Goal: Information Seeking & Learning: Learn about a topic

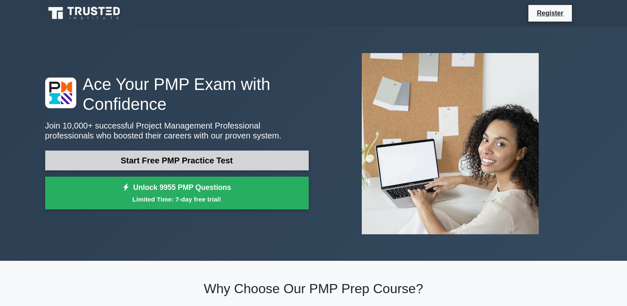
click at [114, 158] on link "Start Free PMP Practice Test" at bounding box center [177, 160] width 264 height 20
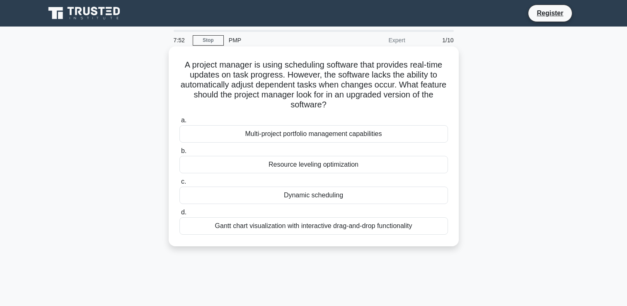
click at [276, 226] on div "Gantt chart visualization with interactive drag-and-drop functionality" at bounding box center [313, 225] width 268 height 17
click at [179, 215] on input "[PERSON_NAME] chart visualization with interactive drag-and-drop functionality" at bounding box center [179, 212] width 0 height 5
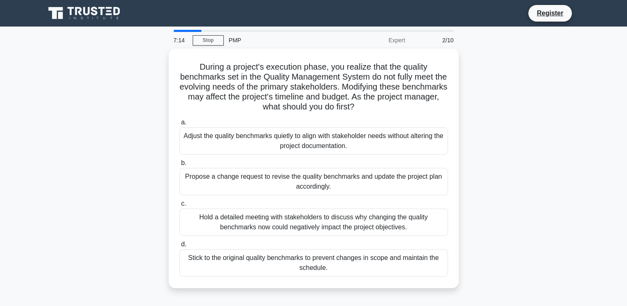
click at [276, 226] on div "Hold a detailed meeting with stakeholders to discuss why changing the quality b…" at bounding box center [313, 221] width 268 height 27
click at [179, 206] on input "c. Hold a detailed meeting with stakeholders to discuss why changing the qualit…" at bounding box center [179, 203] width 0 height 5
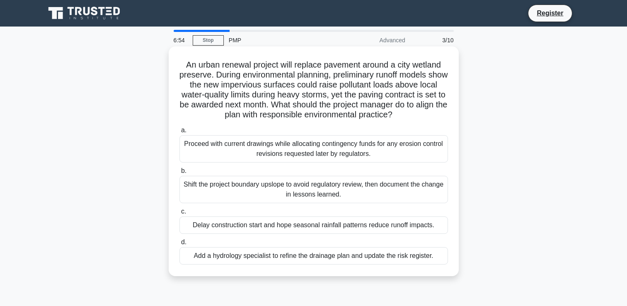
click at [291, 161] on div "Proceed with current drawings while allocating contingency funds for any erosio…" at bounding box center [313, 148] width 268 height 27
click at [179, 133] on input "a. Proceed with current drawings while allocating contingency funds for any ero…" at bounding box center [179, 130] width 0 height 5
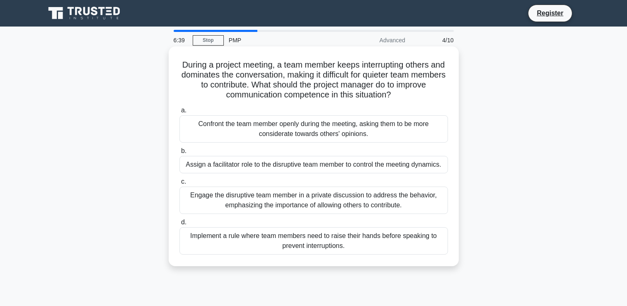
click at [267, 214] on div "Engage the disruptive team member in a private discussion to address the behavi…" at bounding box center [313, 199] width 268 height 27
click at [179, 184] on input "c. Engage the disruptive team member in a private discussion to address the beh…" at bounding box center [179, 181] width 0 height 5
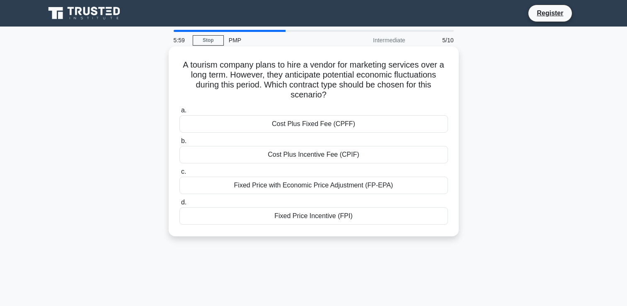
click at [296, 189] on div "Fixed Price with Economic Price Adjustment (FP-EPA)" at bounding box center [313, 185] width 268 height 17
click at [179, 174] on input "c. Fixed Price with Economic Price Adjustment (FP-EPA)" at bounding box center [179, 171] width 0 height 5
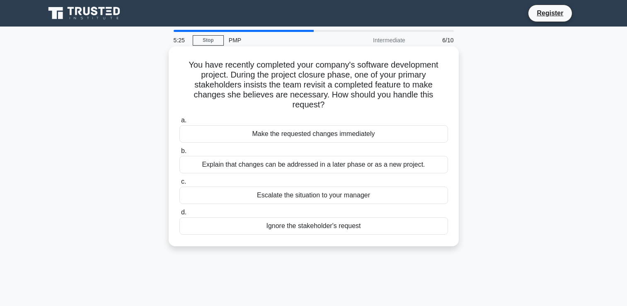
click at [298, 166] on div "Explain that changes can be addressed in a later phase or as a new project." at bounding box center [313, 164] width 268 height 17
click at [179, 154] on input "b. Explain that changes can be addressed in a later phase or as a new project." at bounding box center [179, 150] width 0 height 5
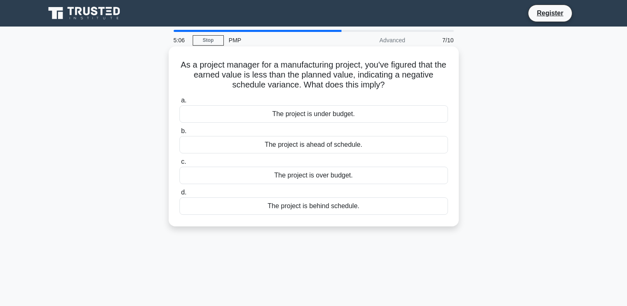
click at [288, 207] on div "The project is behind schedule." at bounding box center [313, 205] width 268 height 17
click at [179, 195] on input "d. The project is behind schedule." at bounding box center [179, 192] width 0 height 5
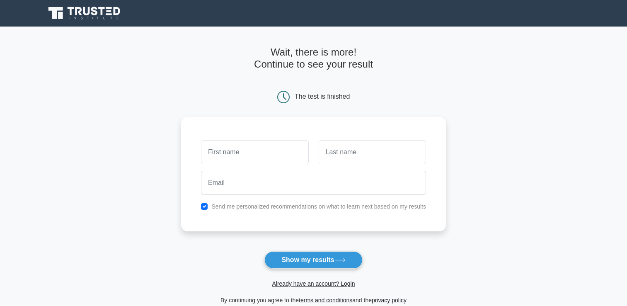
click at [93, 7] on icon at bounding box center [94, 11] width 7 height 9
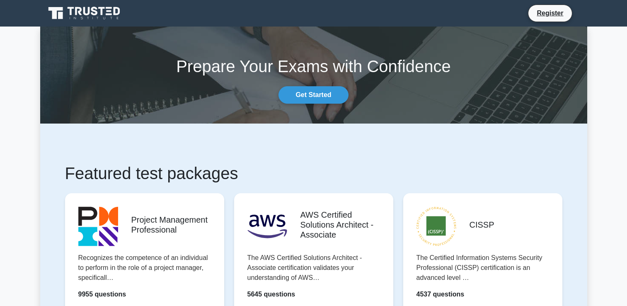
drag, startPoint x: 0, startPoint y: 0, endPoint x: 93, endPoint y: 7, distance: 93.1
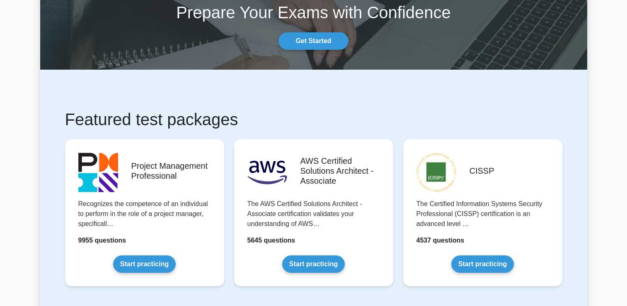
scroll to position [66, 0]
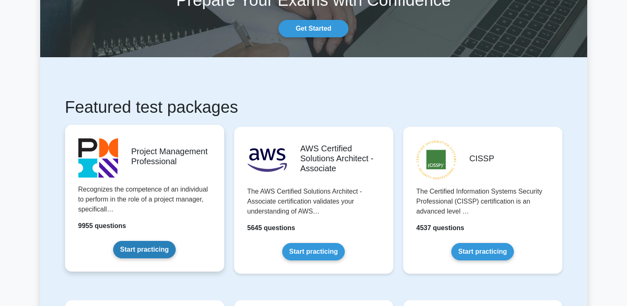
click at [136, 243] on link "Start practicing" at bounding box center [144, 249] width 63 height 17
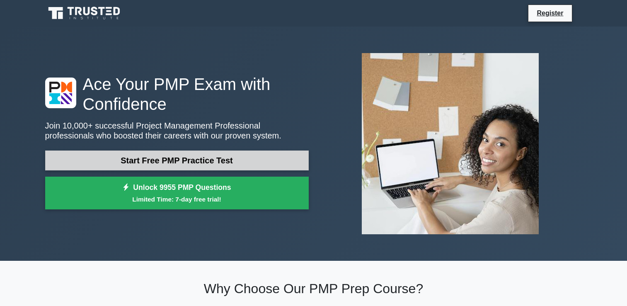
click at [151, 163] on link "Start Free PMP Practice Test" at bounding box center [177, 160] width 264 height 20
